Goal: Transaction & Acquisition: Purchase product/service

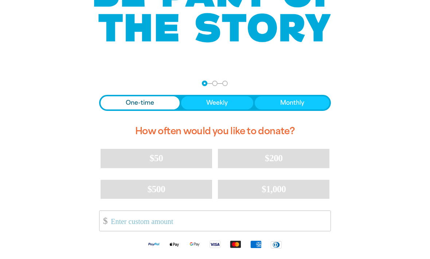
click at [290, 98] on button "Monthly" at bounding box center [292, 102] width 75 height 13
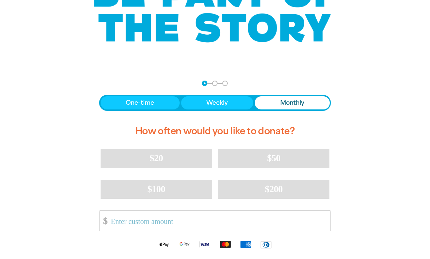
click at [181, 153] on button "$20" at bounding box center [157, 158] width 112 height 19
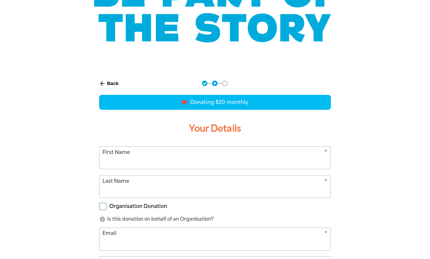
click at [171, 163] on input "First Name" at bounding box center [214, 157] width 231 height 22
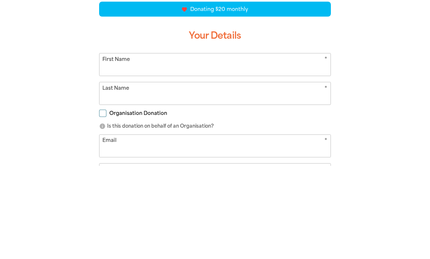
type input "Kirsty"
type input "[PERSON_NAME]"
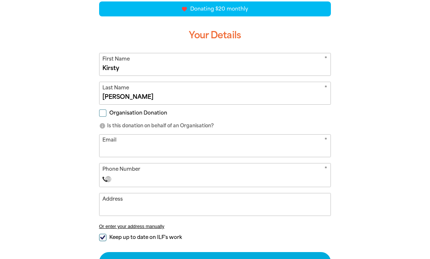
click at [159, 147] on input "Email" at bounding box center [214, 145] width 231 height 22
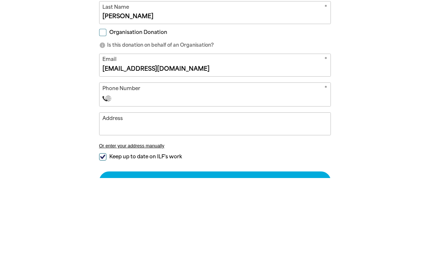
type input "[EMAIL_ADDRESS][DOMAIN_NAME]"
click at [134, 175] on input "Phone Number" at bounding box center [222, 179] width 210 height 9
type input "[PHONE_NUMBER]"
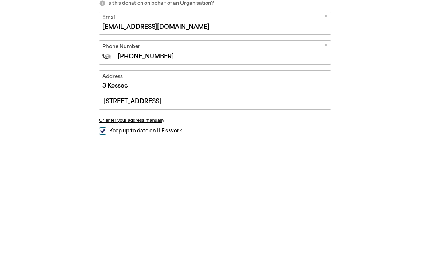
click at [124, 216] on div "[STREET_ADDRESS]" at bounding box center [214, 224] width 231 height 16
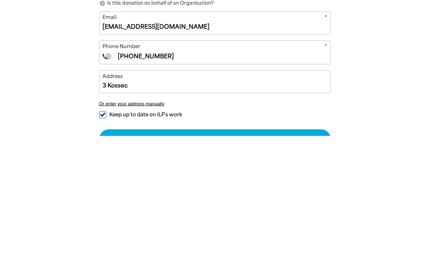
type input "[STREET_ADDRESS]"
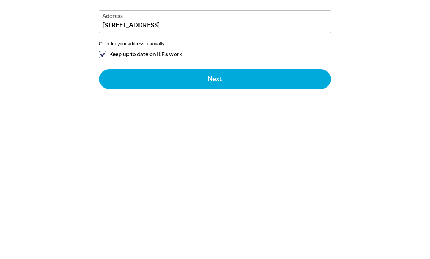
click at [202, 222] on button "Next chevron_right" at bounding box center [215, 232] width 232 height 20
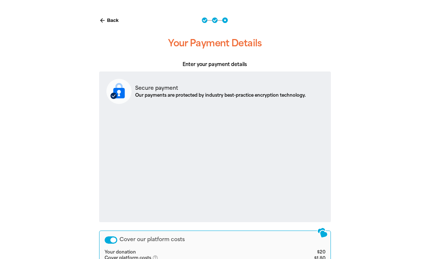
scroll to position [203, 0]
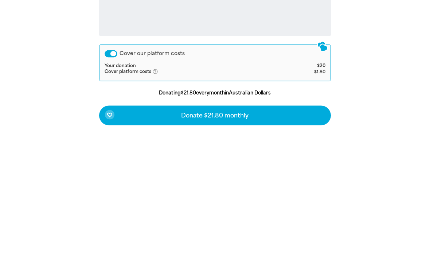
click at [217, 246] on span "Donate $21.80 monthly" at bounding box center [214, 249] width 67 height 6
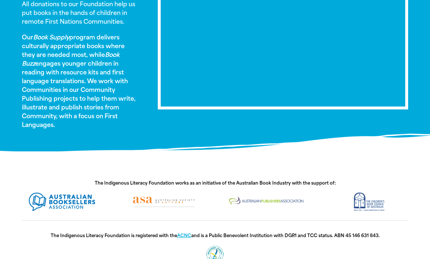
scroll to position [493, 0]
